Goal: Information Seeking & Learning: Learn about a topic

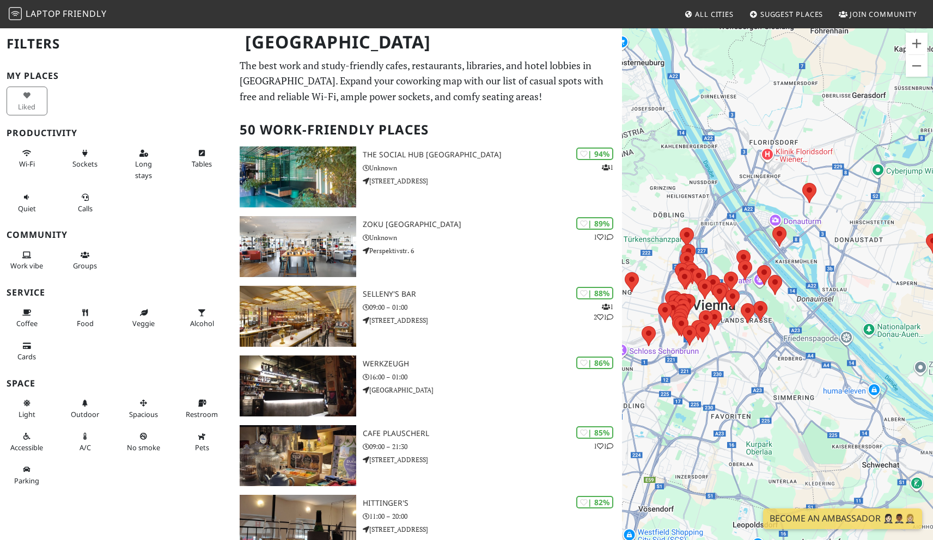
drag, startPoint x: 885, startPoint y: 352, endPoint x: 845, endPoint y: 317, distance: 53.7
click at [844, 317] on div at bounding box center [777, 297] width 311 height 540
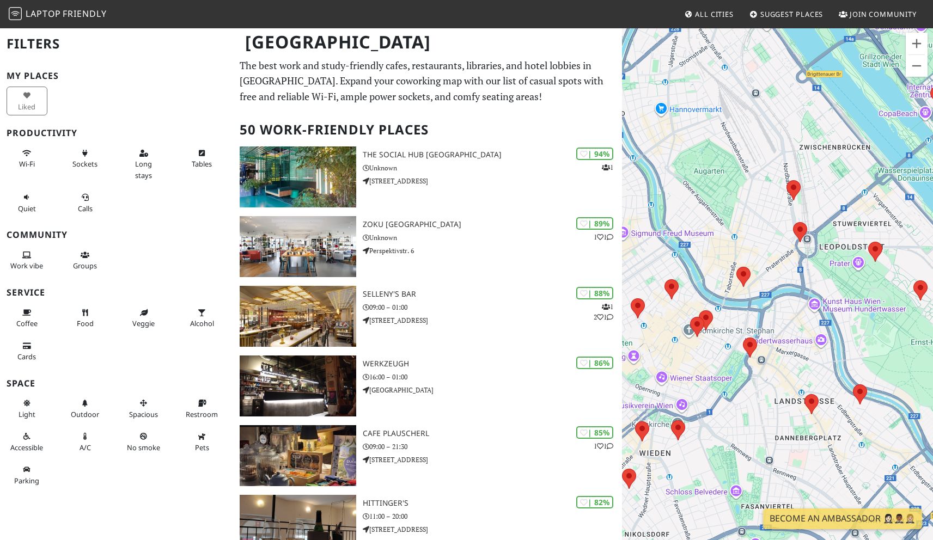
drag, startPoint x: 764, startPoint y: 266, endPoint x: 782, endPoint y: 258, distance: 20.0
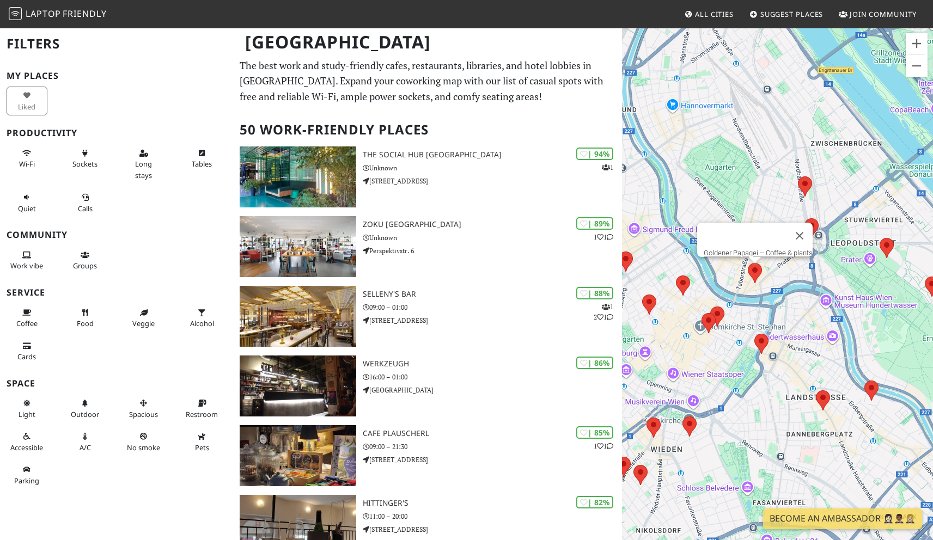
click at [748, 263] on area at bounding box center [748, 263] width 0 height 0
drag, startPoint x: 787, startPoint y: 270, endPoint x: 768, endPoint y: 269, distance: 19.1
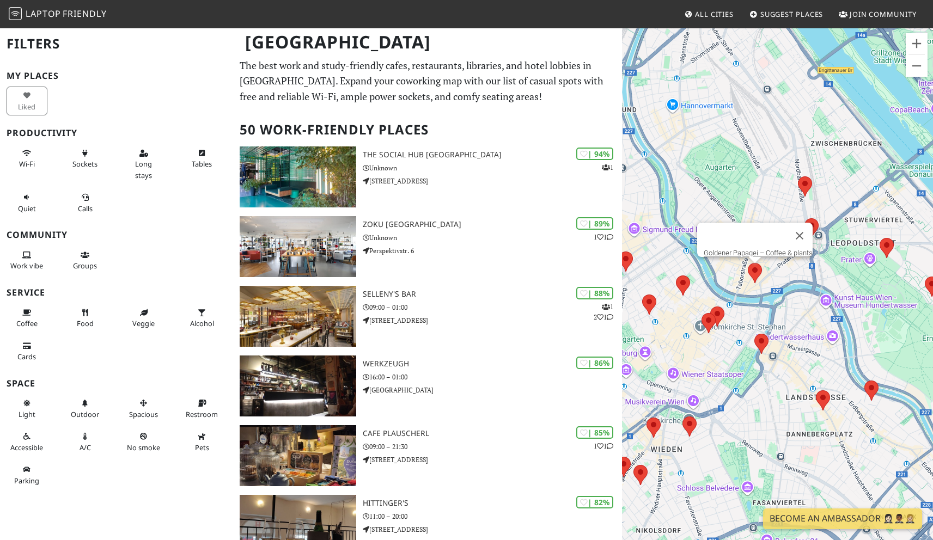
click at [768, 269] on div "To navigate, press the arrow keys. Goldener Papagei – Coffee & plants" at bounding box center [777, 297] width 311 height 540
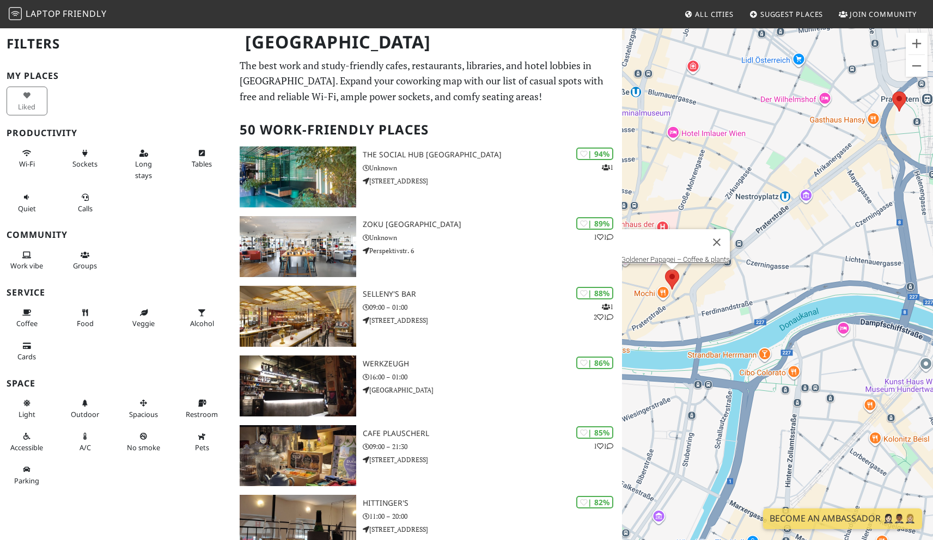
click at [676, 284] on img at bounding box center [672, 280] width 14 height 20
click at [675, 283] on div "Goldener Papagei – Coffee & plants Goldener Papagei – Coffee & plants" at bounding box center [777, 297] width 311 height 540
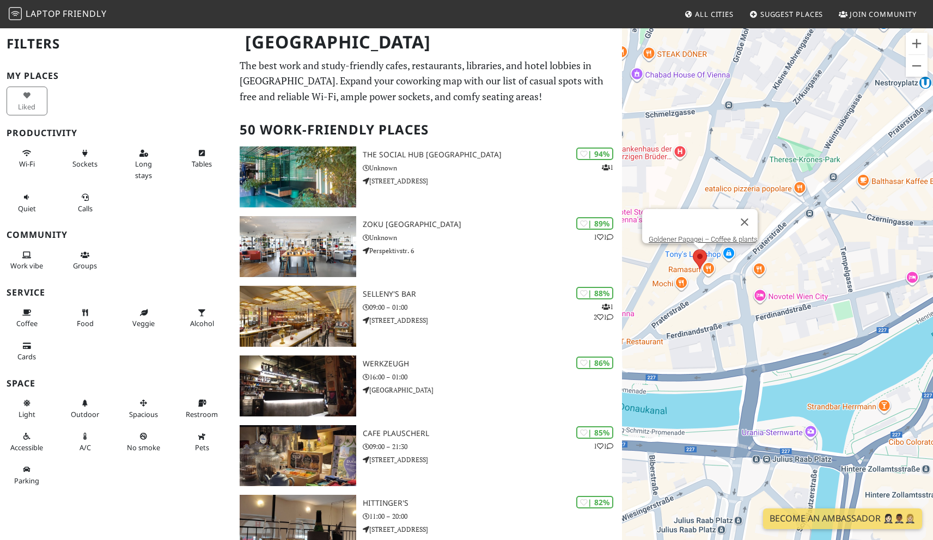
drag, startPoint x: 767, startPoint y: 302, endPoint x: 771, endPoint y: 272, distance: 30.2
click at [771, 272] on div "Goldener Papagei – Coffee & plants" at bounding box center [777, 297] width 311 height 540
click at [696, 261] on div "Goldener Papagei – Coffee & plants Goldener Papagei – Coffee & plants" at bounding box center [777, 297] width 311 height 540
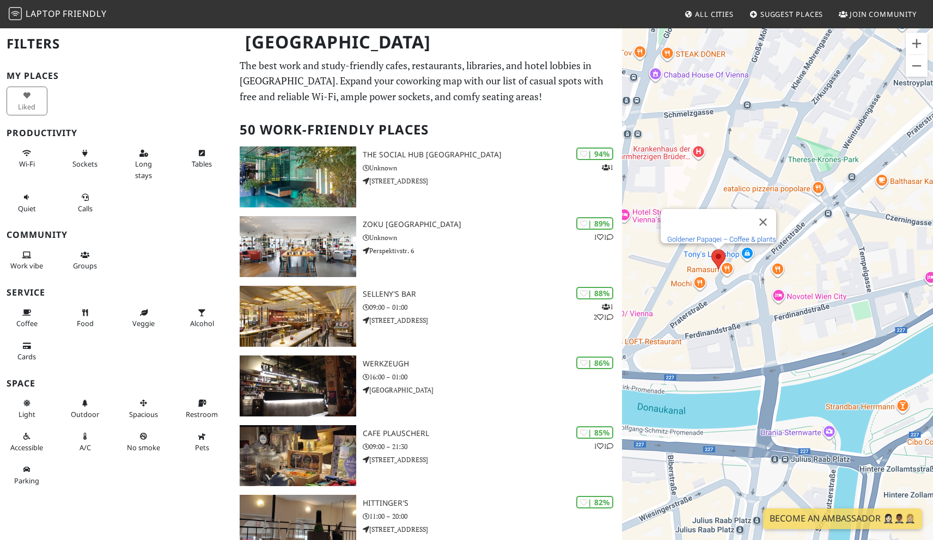
click at [702, 235] on link "Goldener Papagei – Coffee & plants" at bounding box center [721, 239] width 109 height 8
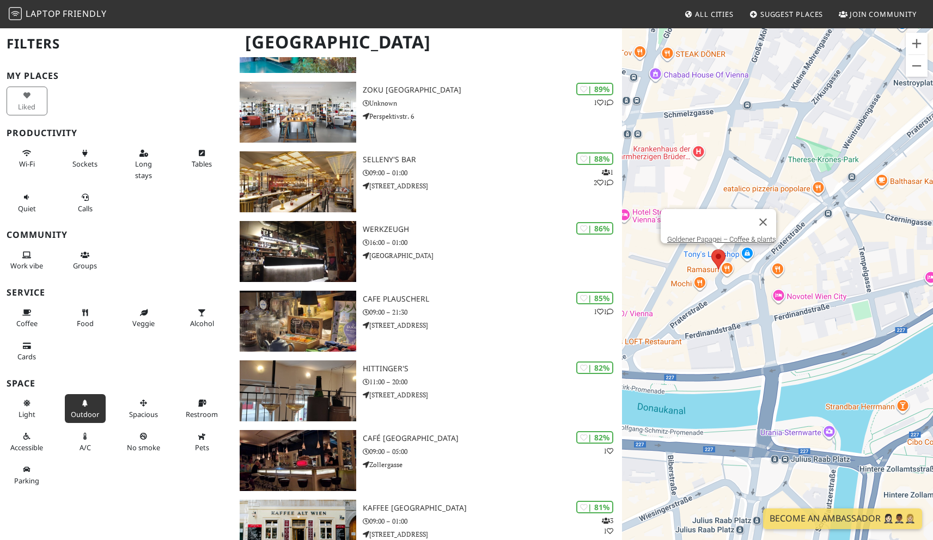
scroll to position [149, 0]
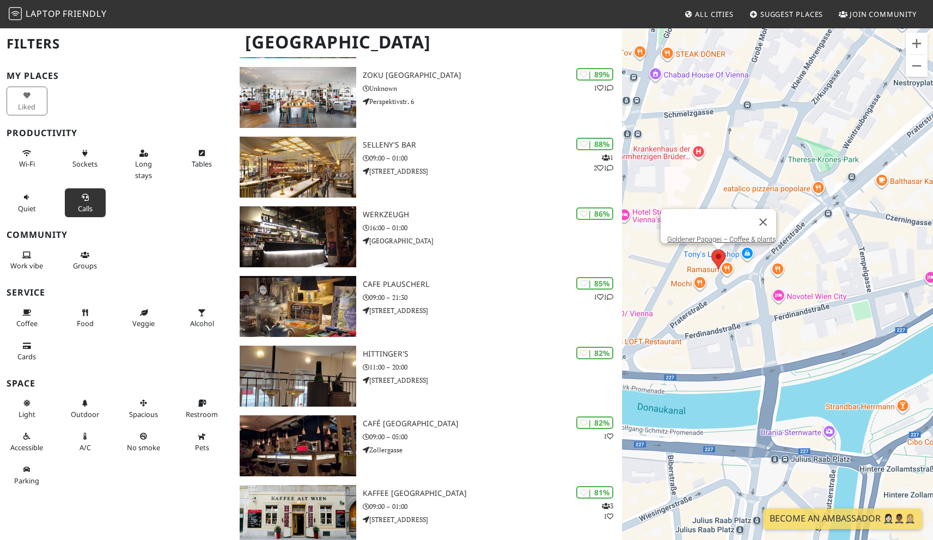
click at [81, 198] on icon at bounding box center [85, 197] width 9 height 7
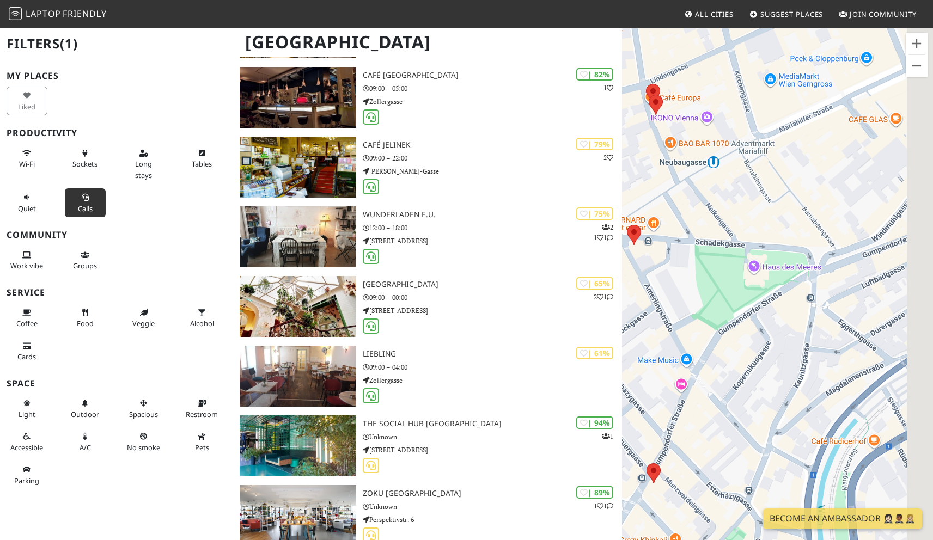
drag, startPoint x: 764, startPoint y: 258, endPoint x: 660, endPoint y: 191, distance: 123.6
click at [659, 190] on div "Goldener Papagei – Coffee & plants" at bounding box center [777, 297] width 311 height 540
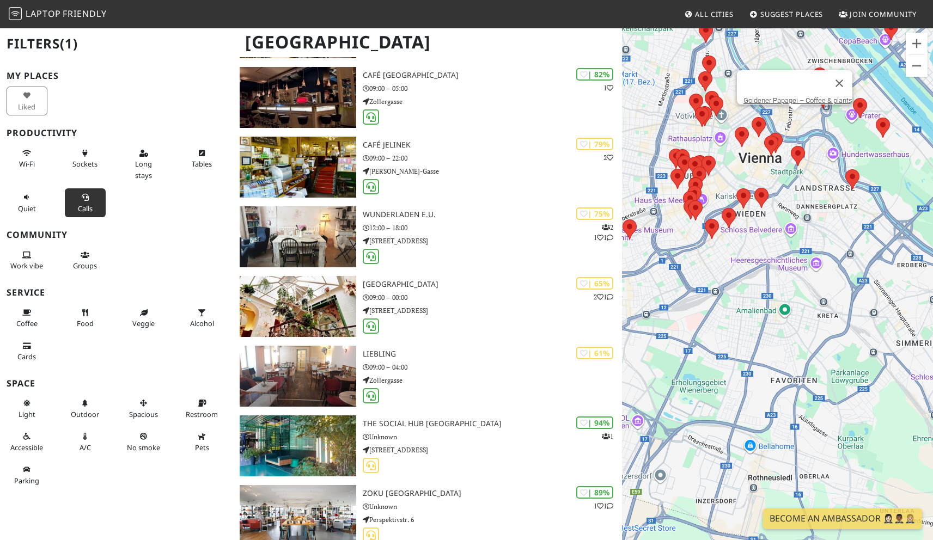
drag, startPoint x: 760, startPoint y: 143, endPoint x: 739, endPoint y: 179, distance: 42.2
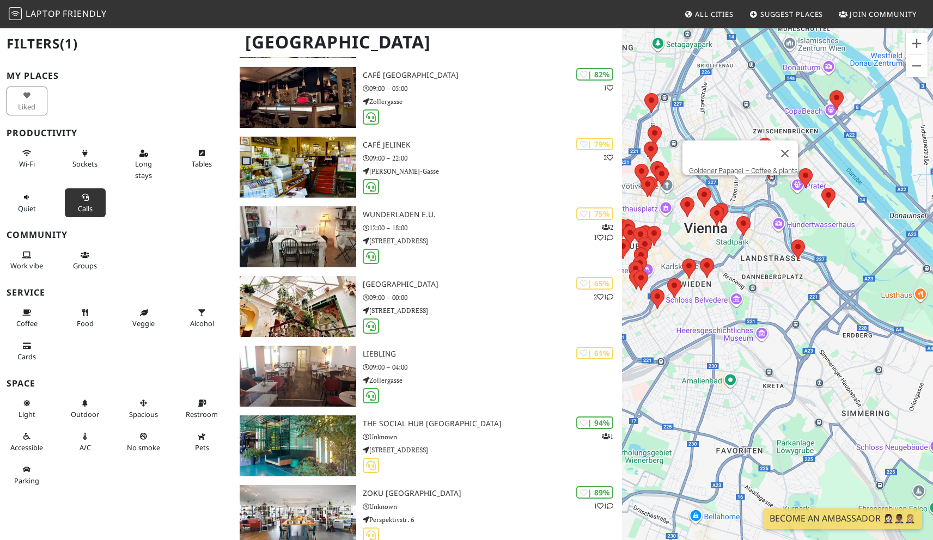
drag, startPoint x: 747, startPoint y: 148, endPoint x: 691, endPoint y: 218, distance: 89.6
click at [691, 218] on div "To navigate, press the arrow keys. Goldener Papagei – Coffee & plants" at bounding box center [777, 297] width 311 height 540
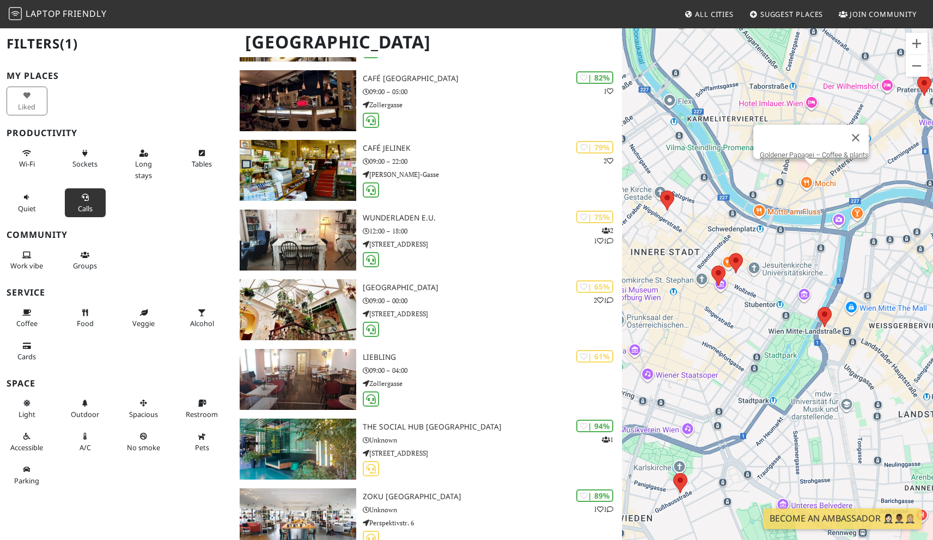
click at [812, 172] on div "Goldener Papagei – Coffee & plants" at bounding box center [777, 297] width 311 height 540
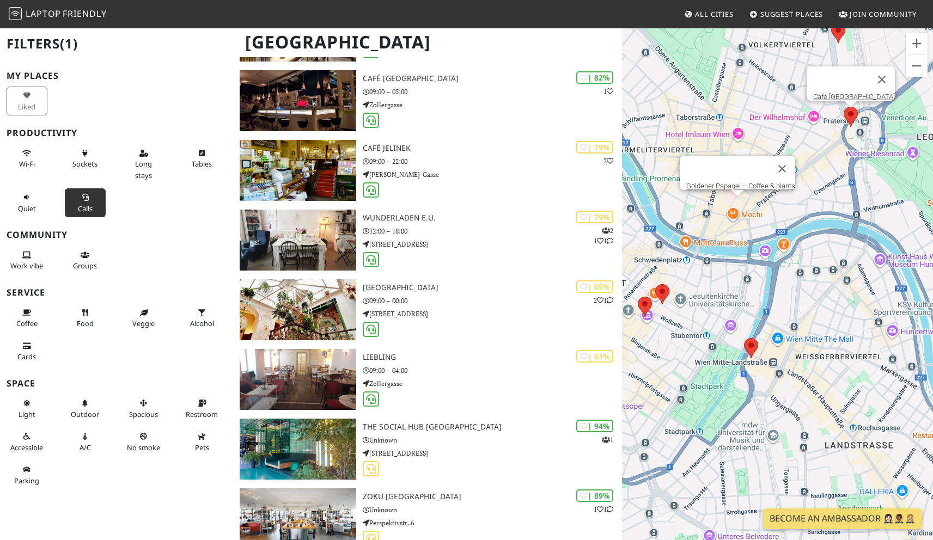
click at [844, 107] on area at bounding box center [844, 107] width 0 height 0
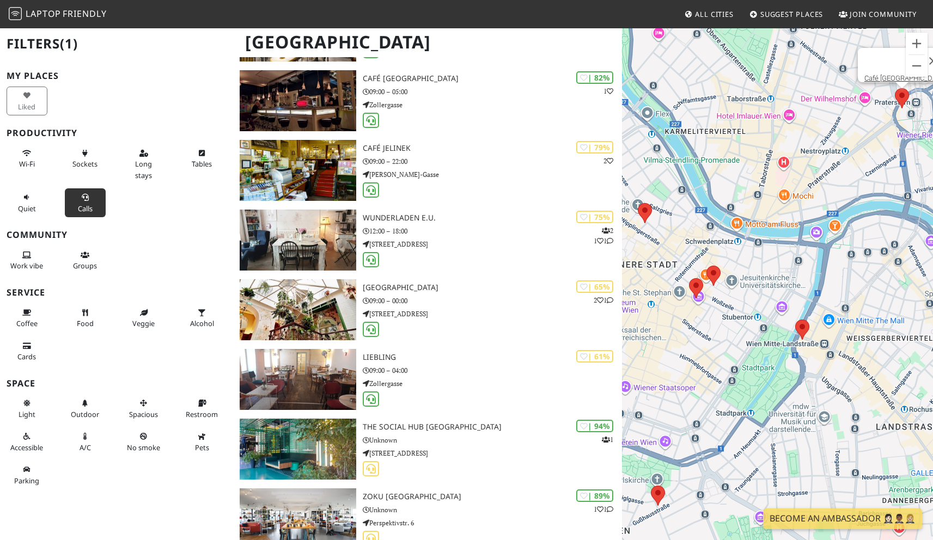
drag, startPoint x: 778, startPoint y: 190, endPoint x: 831, endPoint y: 171, distance: 55.7
click at [831, 171] on div "Café Engländer Praterstern" at bounding box center [777, 297] width 311 height 540
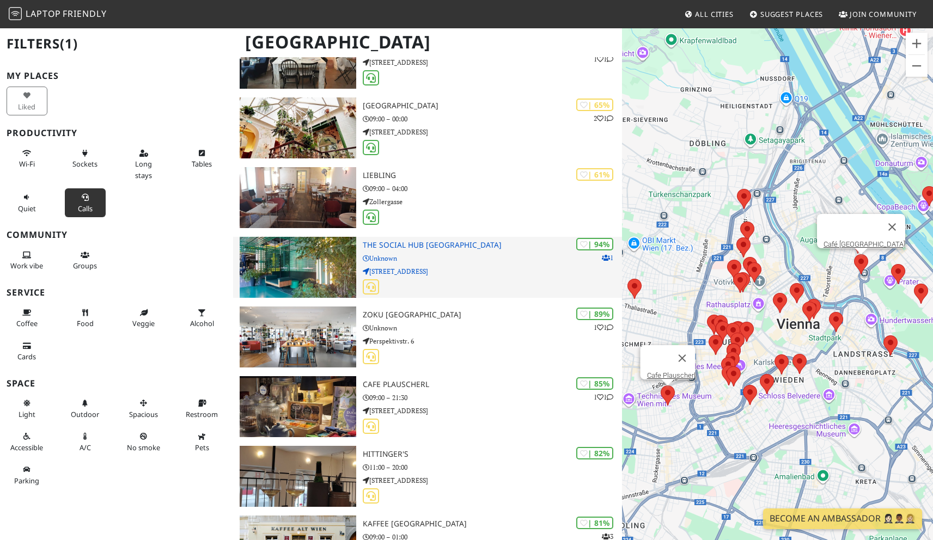
scroll to position [334, 0]
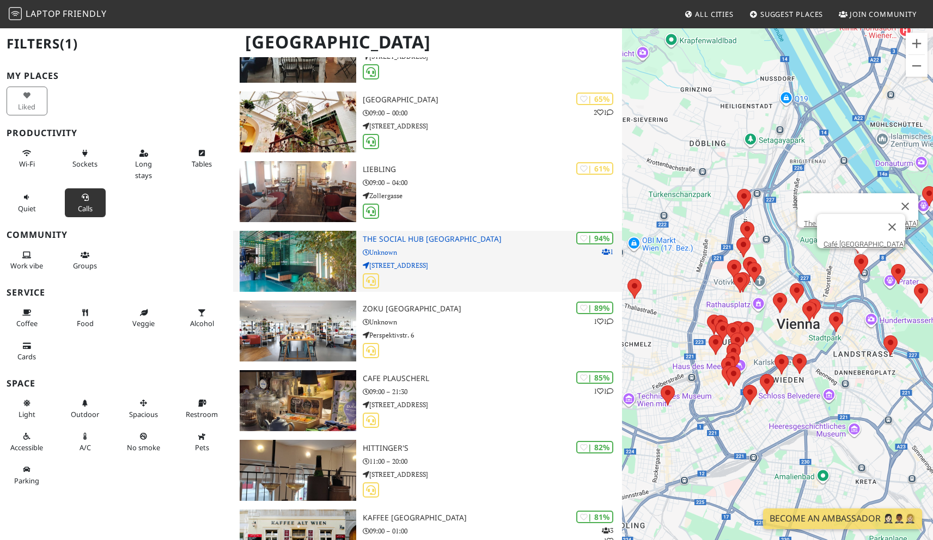
click at [467, 254] on p "Unknown" at bounding box center [492, 252] width 259 height 10
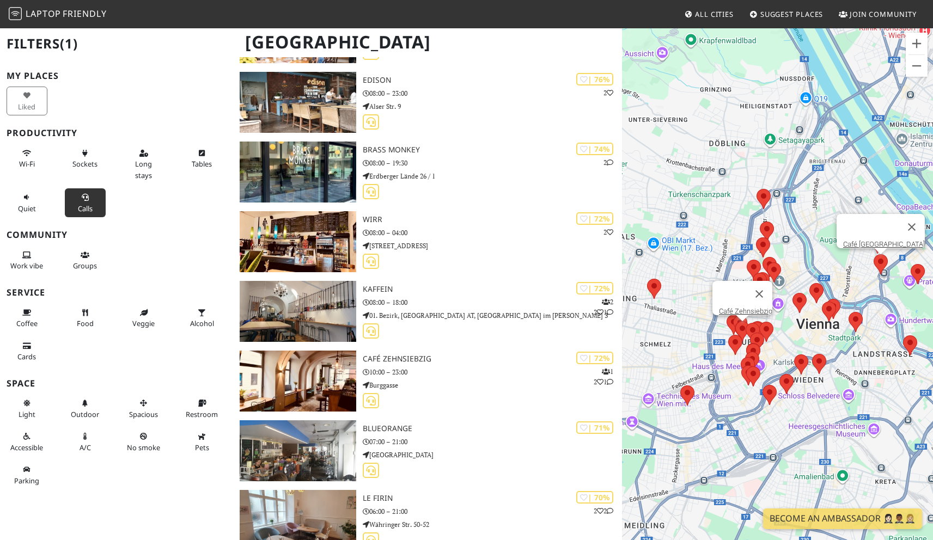
scroll to position [912, 0]
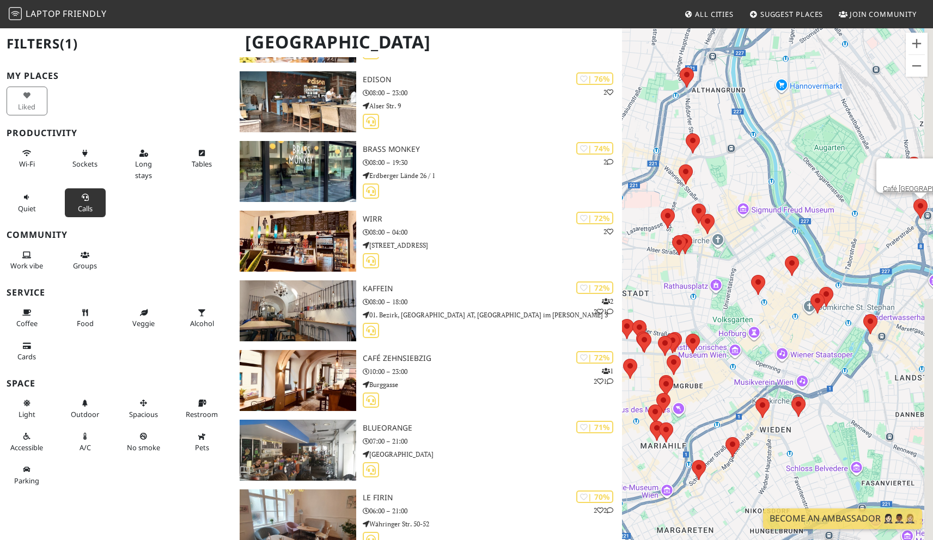
drag, startPoint x: 891, startPoint y: 284, endPoint x: 727, endPoint y: 277, distance: 164.1
click at [727, 277] on div "Café Engländer Praterstern" at bounding box center [777, 297] width 311 height 540
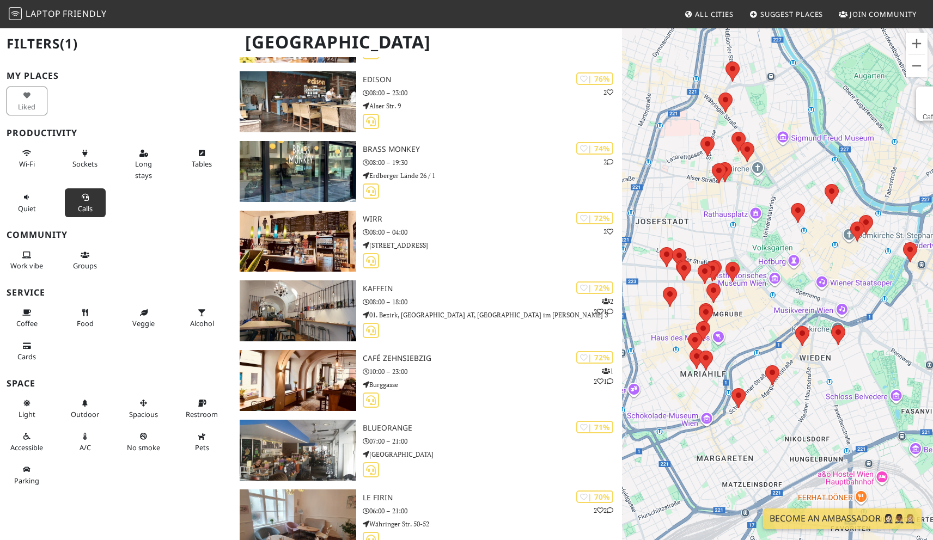
drag, startPoint x: 844, startPoint y: 250, endPoint x: 905, endPoint y: 180, distance: 92.3
click at [905, 180] on div "Café Engländer Praterstern" at bounding box center [777, 297] width 311 height 540
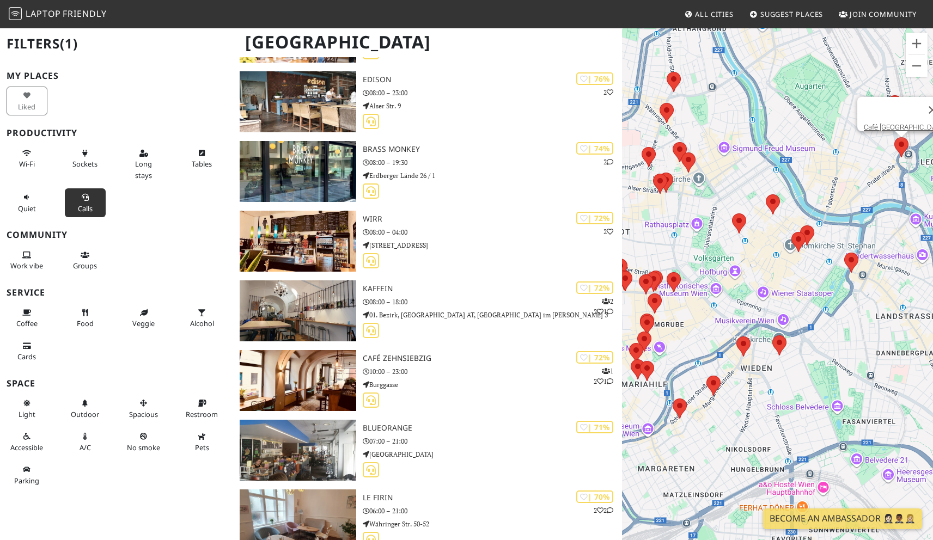
drag, startPoint x: 837, startPoint y: 251, endPoint x: 777, endPoint y: 261, distance: 60.8
click at [777, 261] on div "Café Engländer Praterstern" at bounding box center [777, 297] width 311 height 540
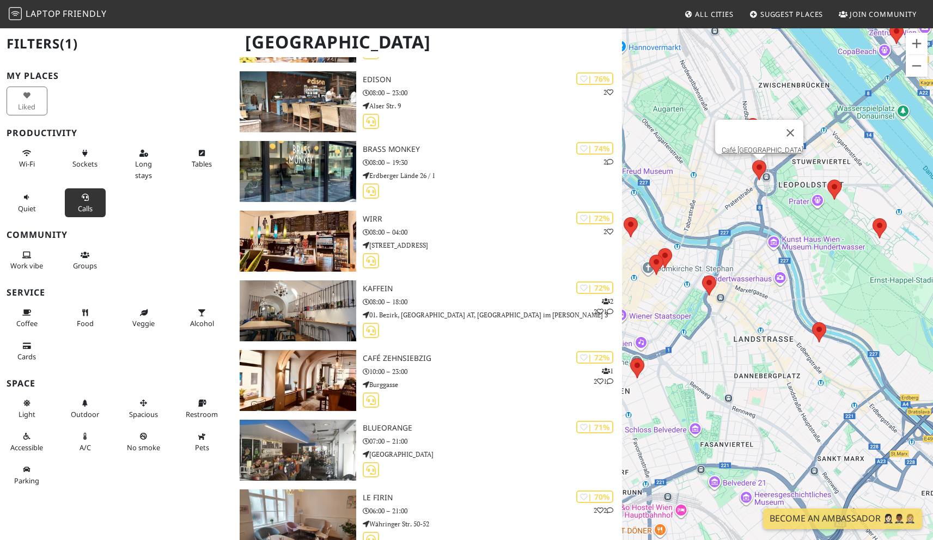
drag, startPoint x: 836, startPoint y: 210, endPoint x: 692, endPoint y: 233, distance: 145.6
click at [692, 233] on div "Café Engländer Praterstern" at bounding box center [777, 297] width 311 height 540
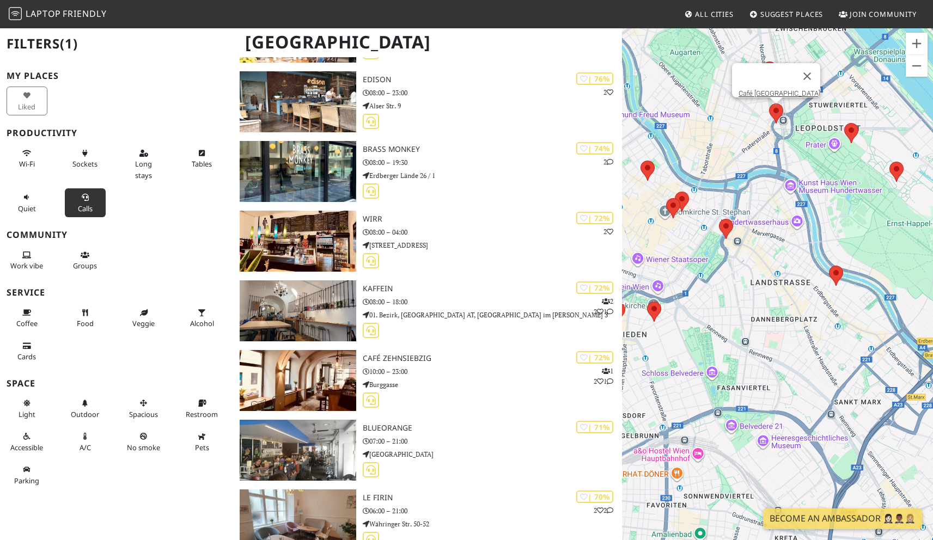
drag, startPoint x: 740, startPoint y: 293, endPoint x: 754, endPoint y: 236, distance: 58.3
click at [759, 236] on div "Café Engländer Praterstern" at bounding box center [777, 297] width 311 height 540
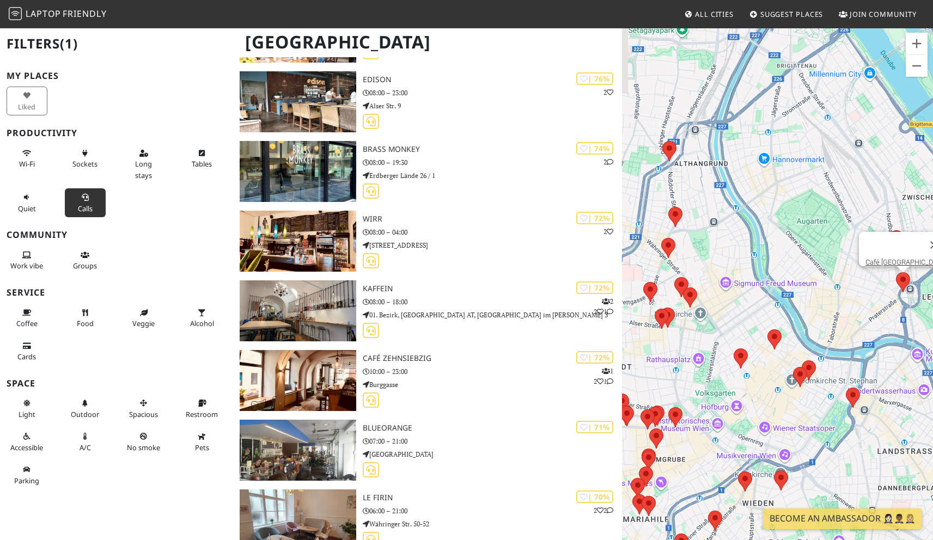
drag, startPoint x: 729, startPoint y: 283, endPoint x: 853, endPoint y: 455, distance: 211.6
click at [853, 455] on div "Café Engländer Praterstern" at bounding box center [777, 297] width 311 height 540
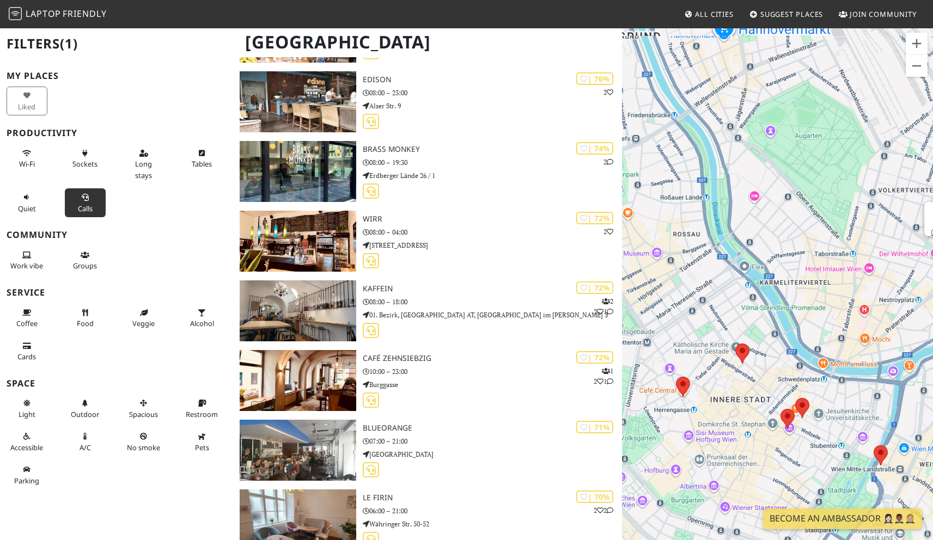
drag, startPoint x: 823, startPoint y: 285, endPoint x: 838, endPoint y: 234, distance: 52.9
click at [838, 234] on div "Café Engländer Praterstern" at bounding box center [777, 297] width 311 height 540
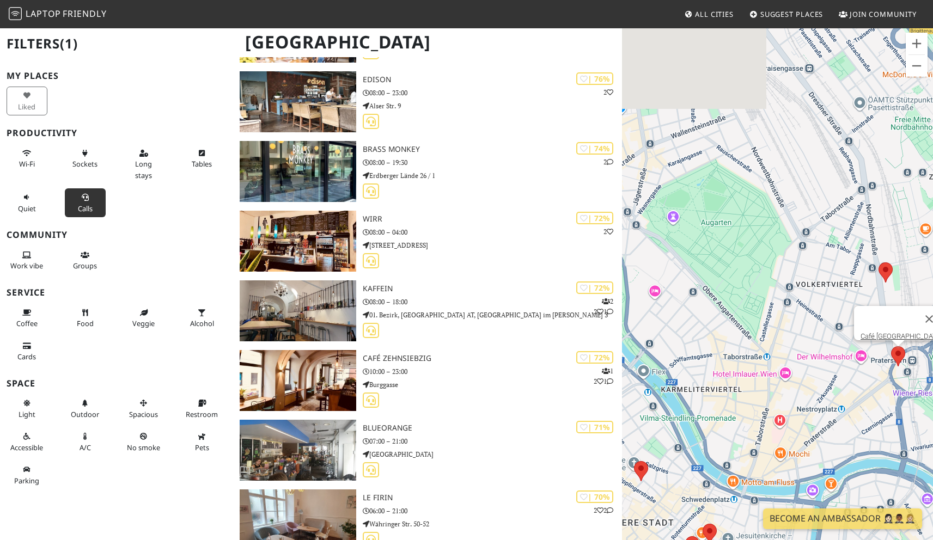
drag, startPoint x: 838, startPoint y: 193, endPoint x: 749, endPoint y: 294, distance: 134.3
click at [749, 294] on div "Café Engländer Praterstern" at bounding box center [777, 297] width 311 height 540
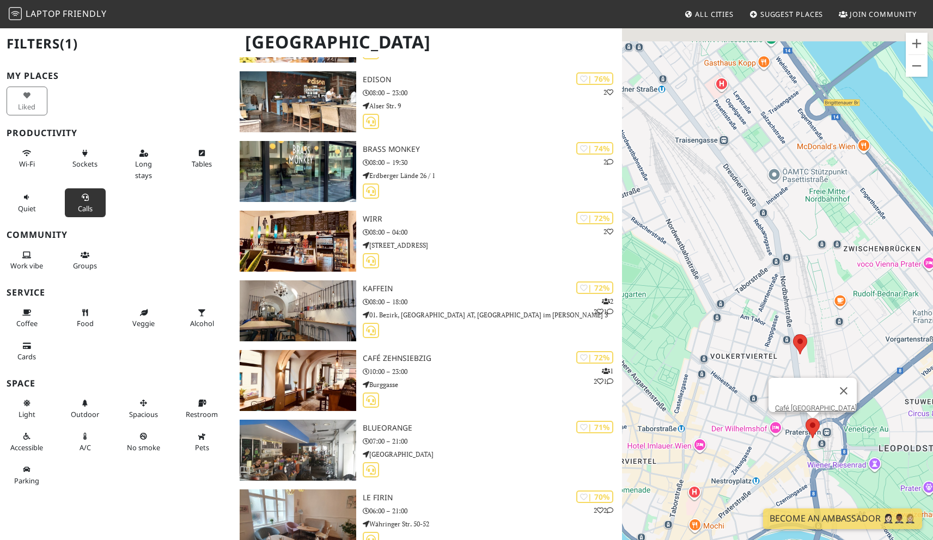
drag, startPoint x: 780, startPoint y: 177, endPoint x: 692, endPoint y: 247, distance: 112.0
click at [692, 247] on div "Café Engländer Praterstern" at bounding box center [777, 297] width 311 height 540
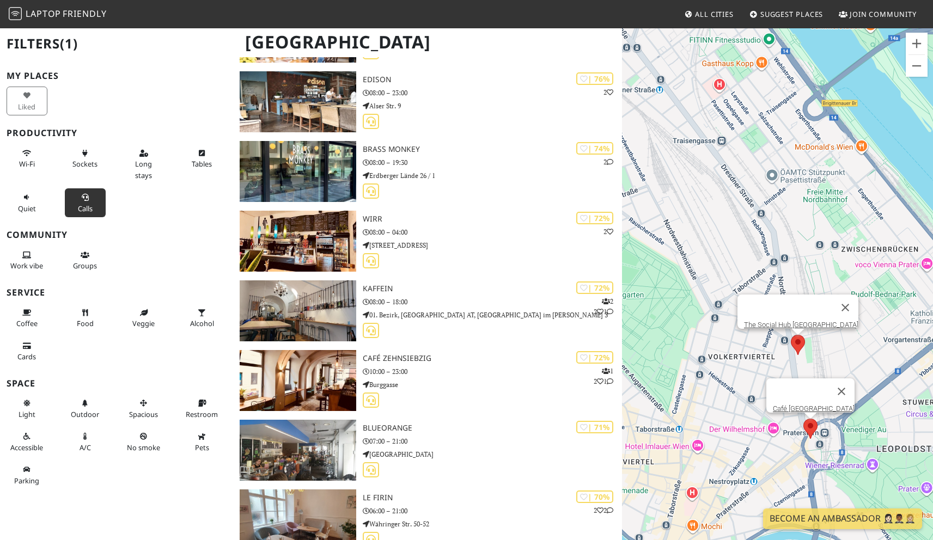
click at [791, 335] on area at bounding box center [791, 335] width 0 height 0
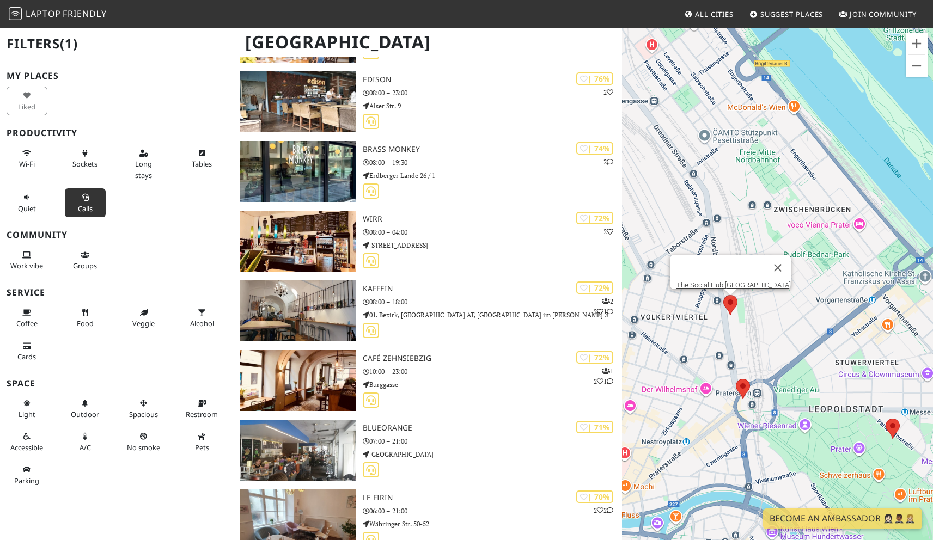
drag, startPoint x: 766, startPoint y: 375, endPoint x: 702, endPoint y: 336, distance: 75.6
click at [702, 336] on div "The Social Hub [GEOGRAPHIC_DATA]" at bounding box center [777, 297] width 311 height 540
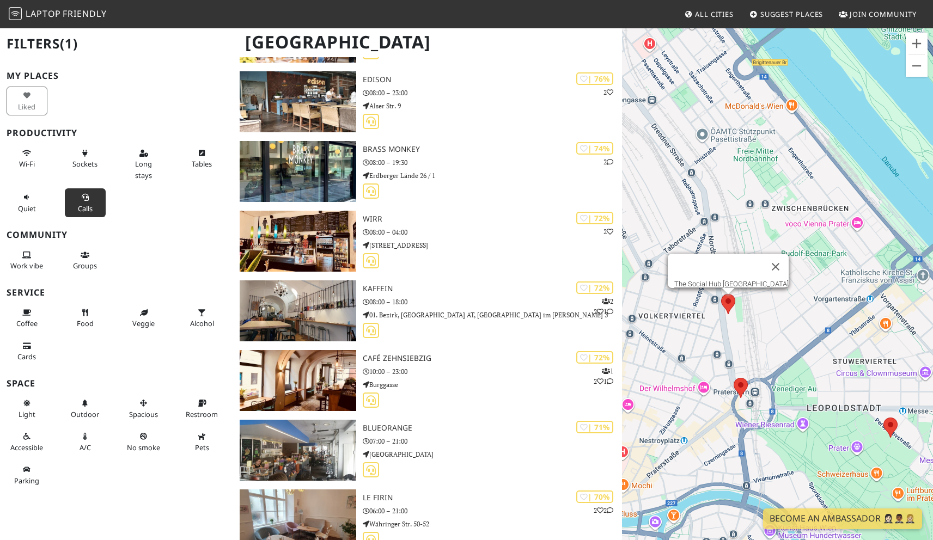
click at [721, 294] on area at bounding box center [721, 294] width 0 height 0
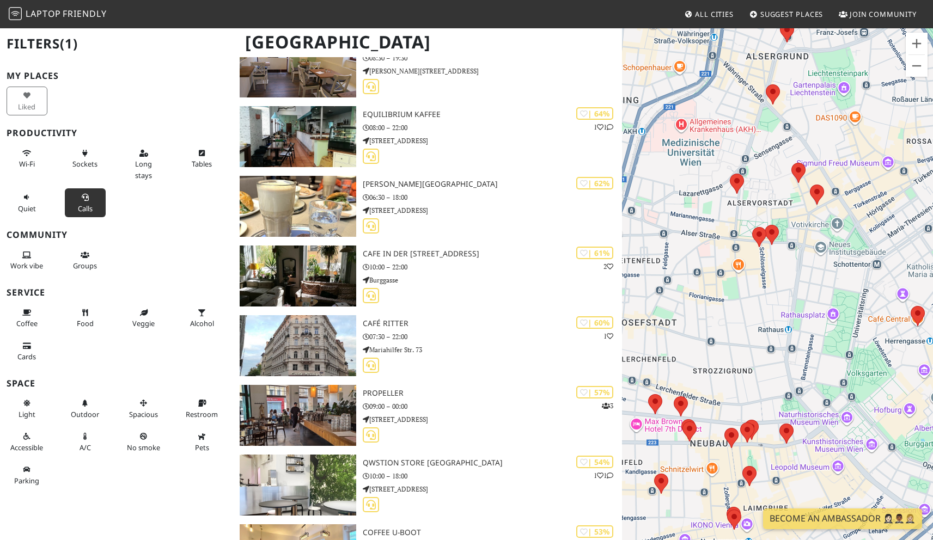
scroll to position [1565, 0]
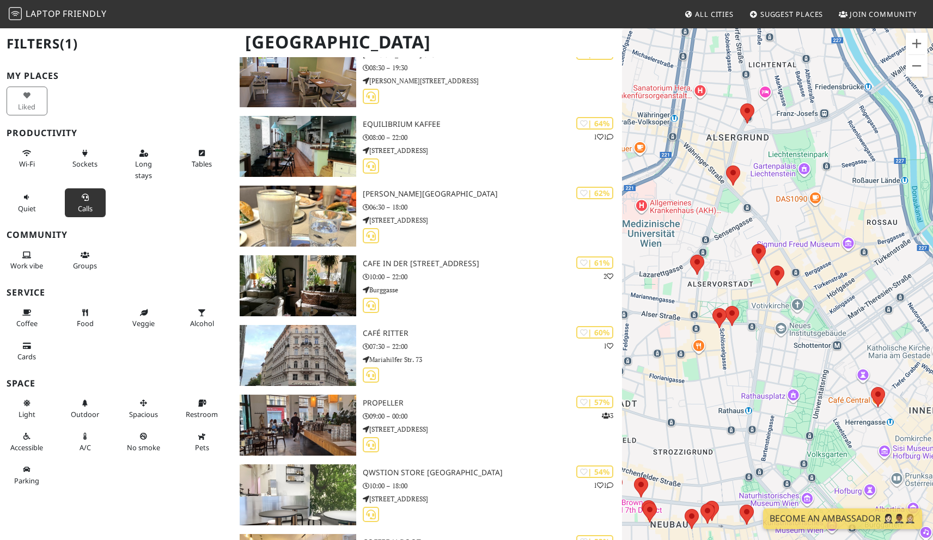
drag, startPoint x: 722, startPoint y: 129, endPoint x: 681, endPoint y: 325, distance: 200.2
click at [681, 325] on div "The Social Hub [GEOGRAPHIC_DATA]" at bounding box center [777, 297] width 311 height 540
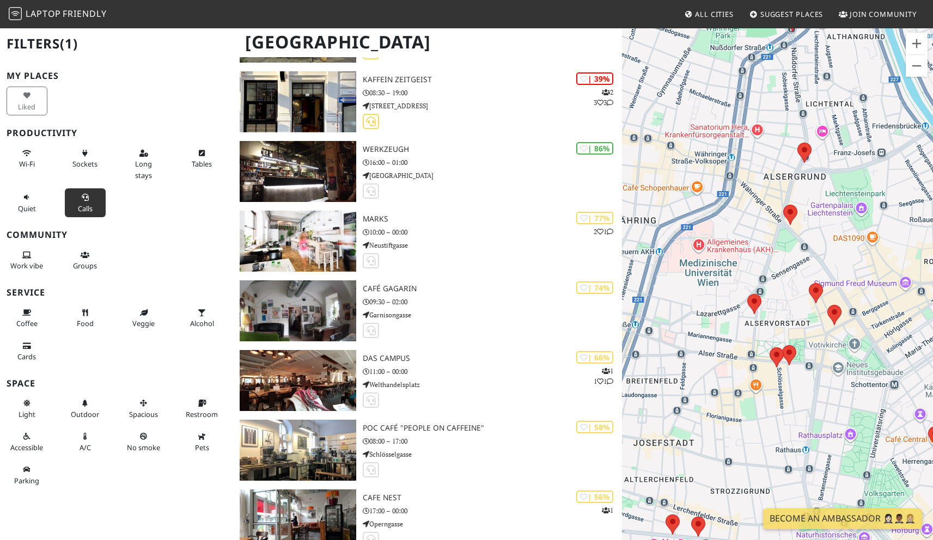
scroll to position [2605, 0]
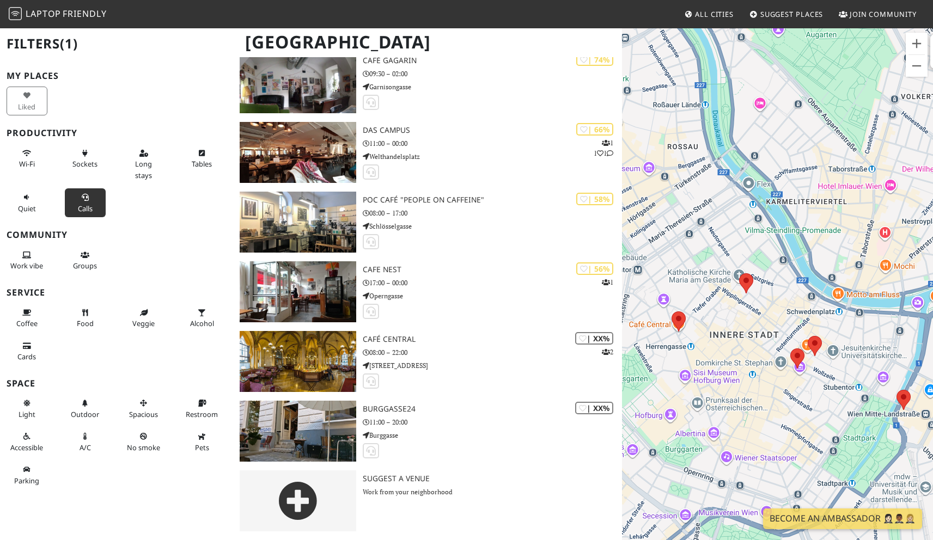
drag, startPoint x: 699, startPoint y: 291, endPoint x: 696, endPoint y: 336, distance: 44.2
click at [696, 336] on div "The Social Hub [GEOGRAPHIC_DATA]" at bounding box center [777, 297] width 311 height 540
click at [33, 203] on button "Quiet" at bounding box center [27, 202] width 41 height 29
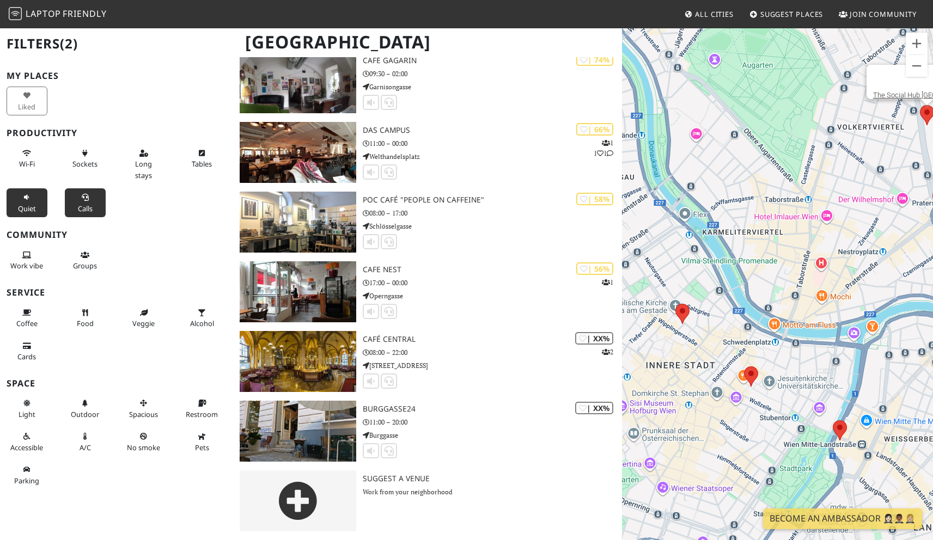
drag, startPoint x: 774, startPoint y: 381, endPoint x: 649, endPoint y: 452, distance: 143.5
click at [650, 451] on div "The Social Hub [GEOGRAPHIC_DATA]" at bounding box center [777, 297] width 311 height 540
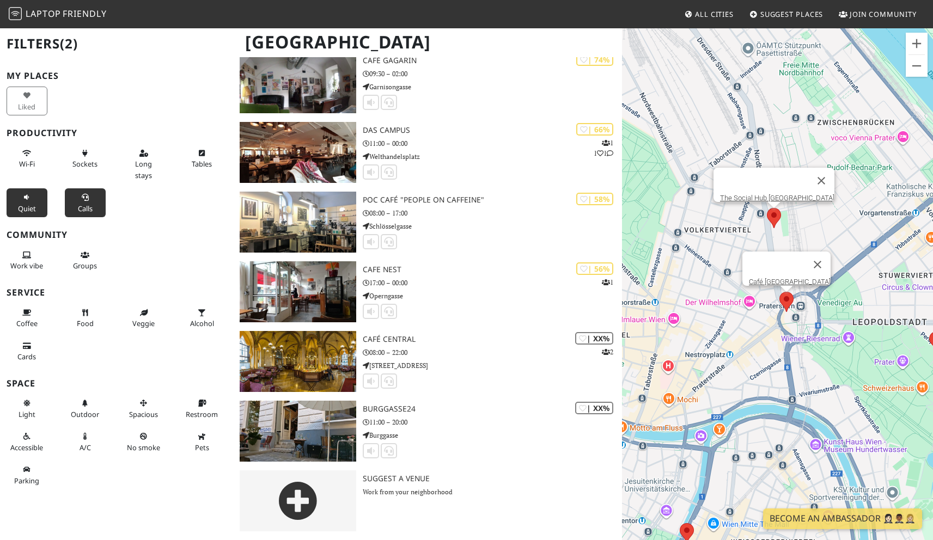
click at [780, 292] on area at bounding box center [780, 292] width 0 height 0
click at [767, 208] on area at bounding box center [767, 208] width 0 height 0
click at [783, 194] on link "The Social Hub [GEOGRAPHIC_DATA]" at bounding box center [777, 198] width 114 height 8
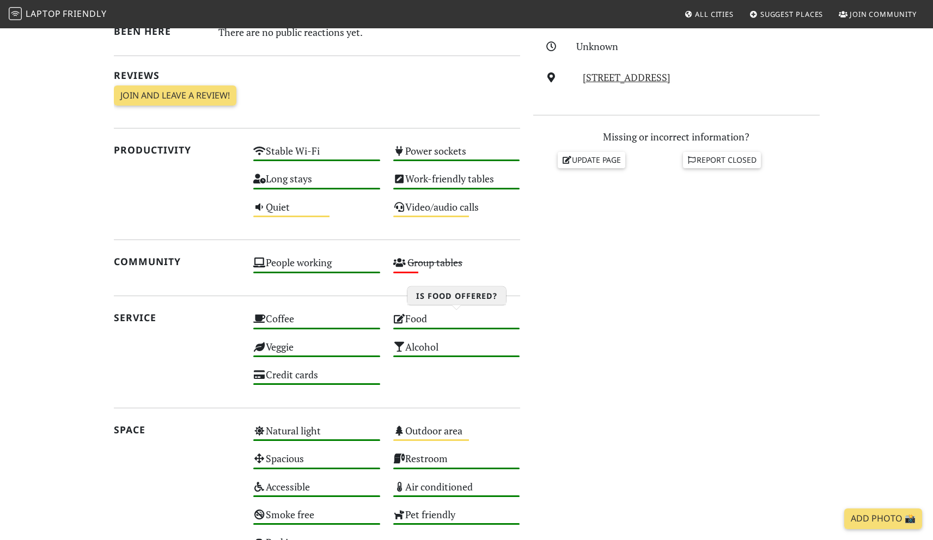
scroll to position [310, 0]
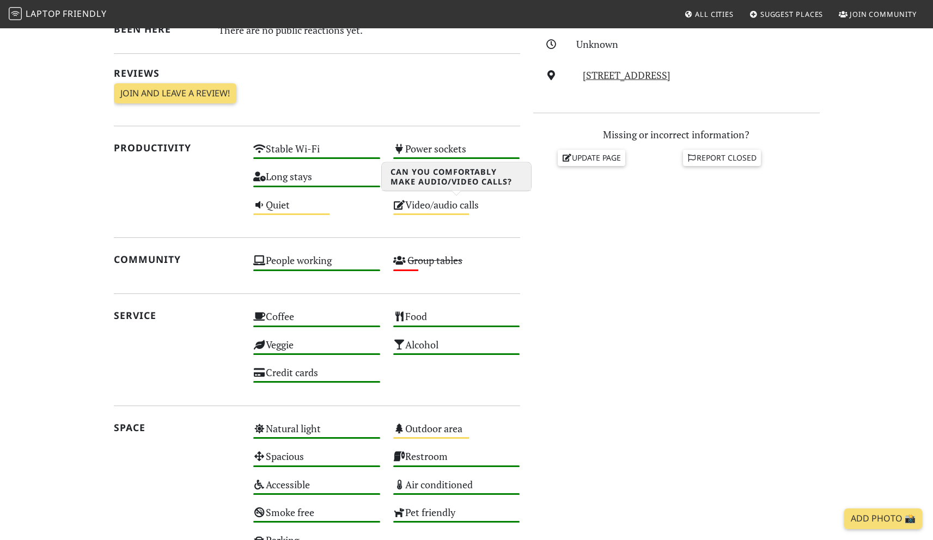
click at [424, 203] on div "Video/audio calls Medium" at bounding box center [457, 210] width 140 height 28
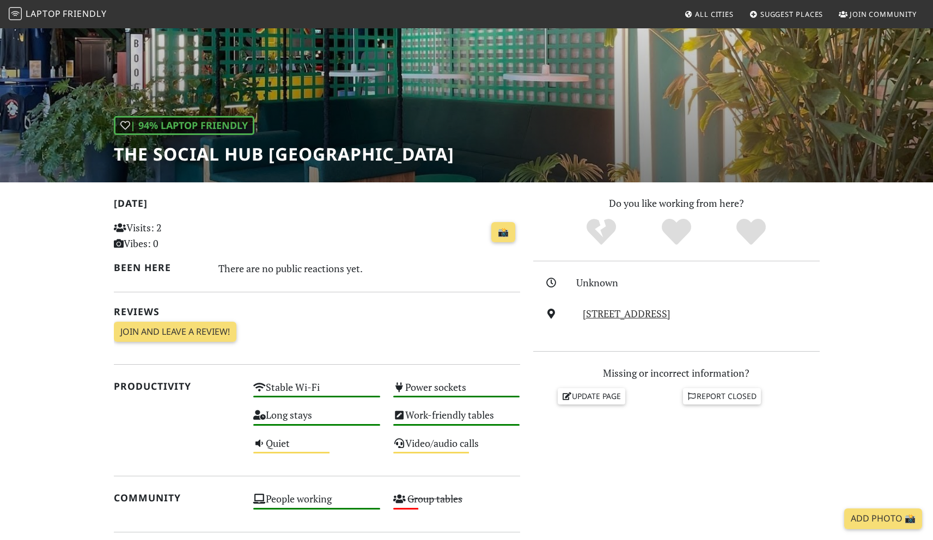
scroll to position [0, 0]
